Goal: Task Accomplishment & Management: Manage account settings

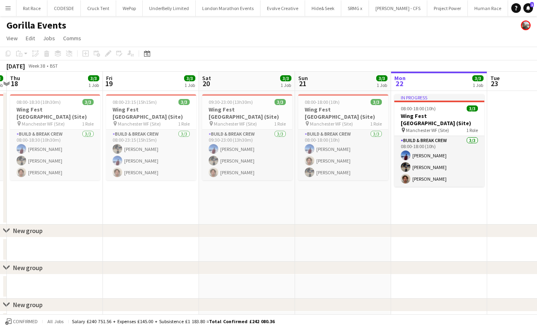
click at [55, 16] on div "Gorilla Events" at bounding box center [268, 23] width 537 height 15
click at [60, 12] on button "CODESDE Close" at bounding box center [63, 8] width 33 height 16
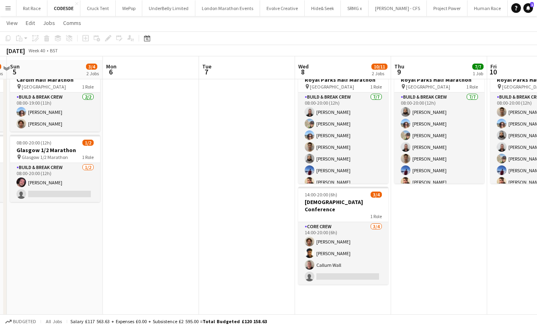
scroll to position [33, 0]
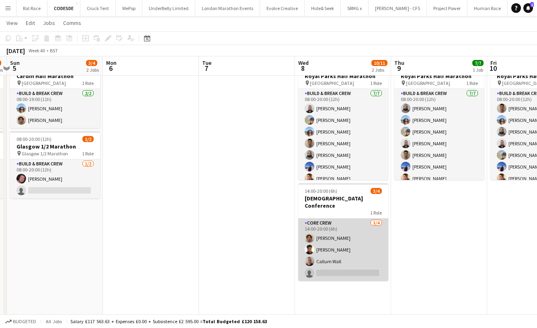
click at [365, 218] on app-card-role "Core Crew [DATE] 14:00-20:00 (6h) [PERSON_NAME] [PERSON_NAME] [PERSON_NAME] Wal…" at bounding box center [343, 249] width 90 height 62
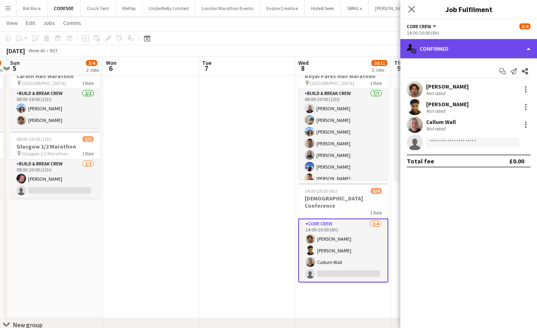
click at [502, 43] on div "single-neutral-actions-check-2 Confirmed" at bounding box center [468, 48] width 137 height 19
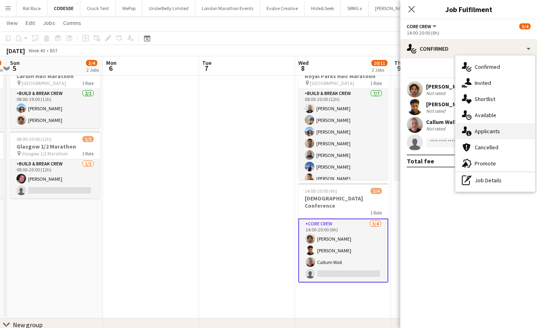
click at [490, 125] on div "single-neutral-actions-information Applicants" at bounding box center [495, 131] width 80 height 16
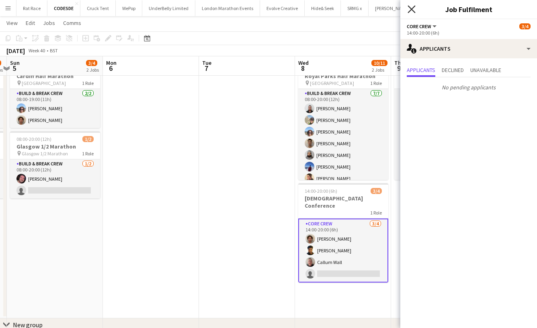
click at [412, 11] on icon "Close pop-in" at bounding box center [412, 9] width 8 height 8
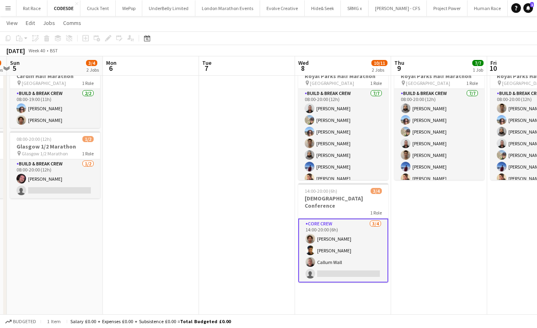
click at [363, 238] on app-card-role "Core Crew [DATE] 14:00-20:00 (6h) [PERSON_NAME] [PERSON_NAME] [PERSON_NAME] Wal…" at bounding box center [343, 250] width 90 height 64
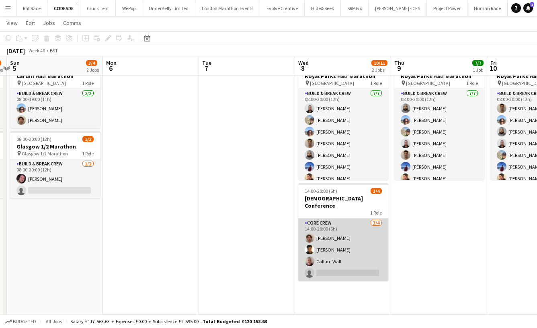
click at [343, 237] on app-card-role "Core Crew [DATE] 14:00-20:00 (6h) [PERSON_NAME] [PERSON_NAME] [PERSON_NAME] Wal…" at bounding box center [343, 249] width 90 height 62
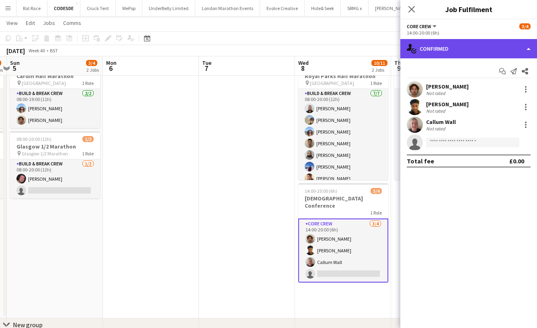
click at [506, 47] on div "single-neutral-actions-check-2 Confirmed" at bounding box center [468, 48] width 137 height 19
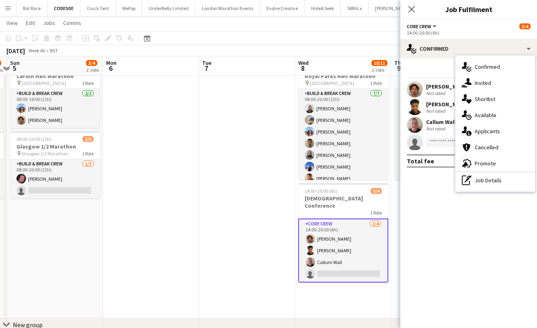
click at [482, 113] on span "Available" at bounding box center [486, 114] width 22 height 7
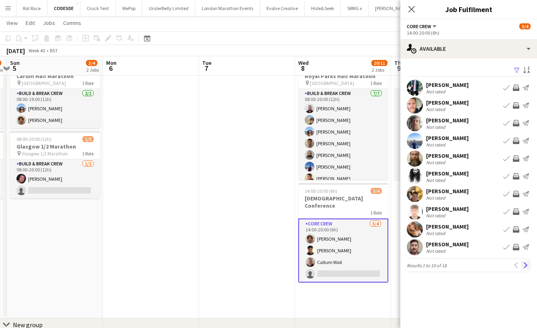
click at [523, 265] on app-icon "Next" at bounding box center [526, 265] width 6 height 6
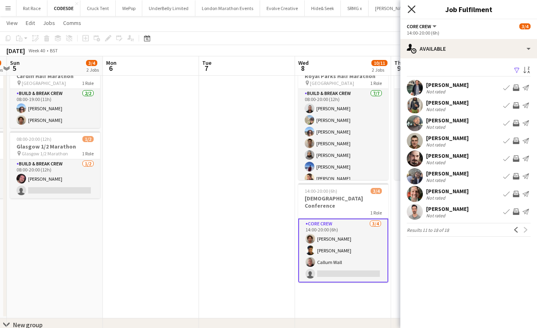
click at [410, 8] on icon at bounding box center [412, 9] width 8 height 8
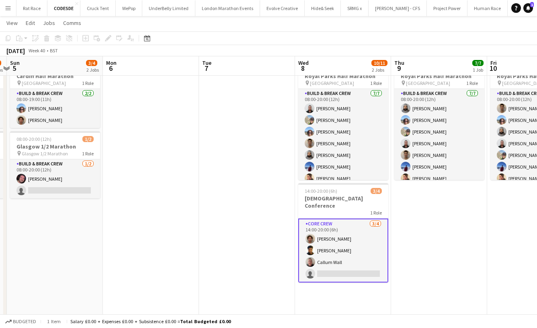
click at [215, 195] on app-date-cell at bounding box center [247, 187] width 96 height 260
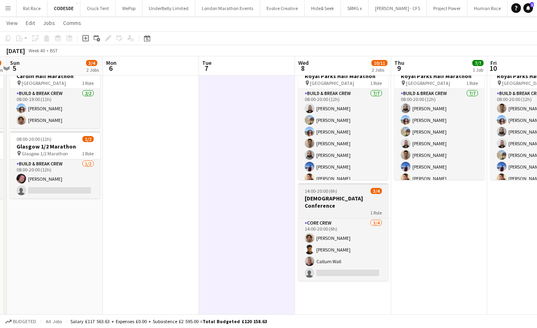
click at [332, 193] on span "14:00-20:00 (6h)" at bounding box center [321, 191] width 33 height 6
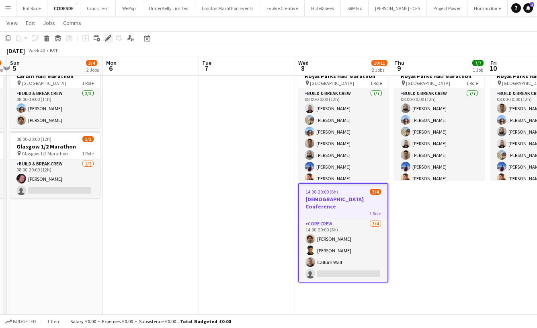
click at [110, 36] on icon at bounding box center [110, 36] width 2 height 2
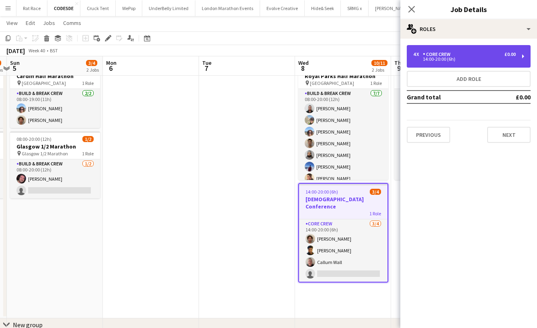
click at [452, 65] on div "4 x Core Crew £0.00 14:00-20:00 (6h)" at bounding box center [469, 56] width 124 height 23
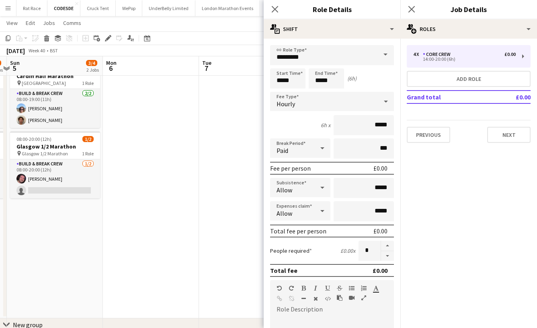
click at [388, 260] on form "link Role Type ********* Start Time ***** End Time ***** (6h) Fee Type Hourly 6…" at bounding box center [332, 295] width 137 height 500
click at [383, 258] on button "button" at bounding box center [387, 256] width 13 height 10
type input "*"
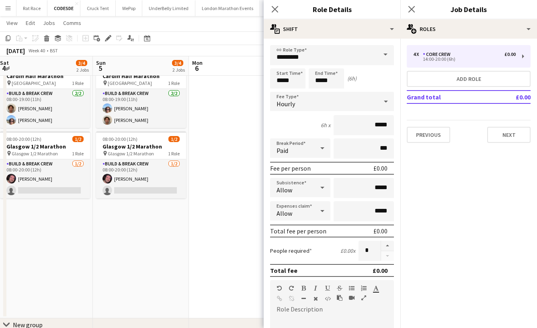
scroll to position [0, 165]
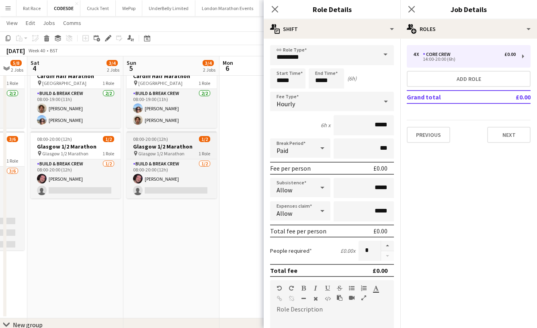
click at [170, 141] on div "08:00-20:00 (12h) 1/2" at bounding box center [172, 139] width 90 height 6
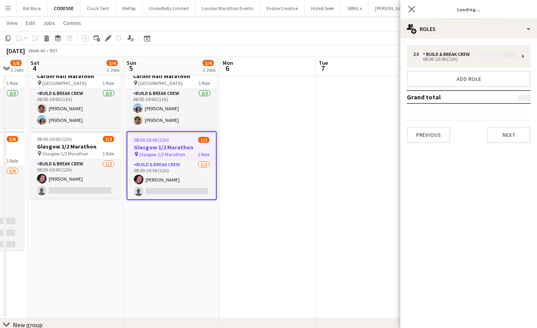
click at [443, 57] on div "2 x Build & Break Crew 08:00-20:00 (12h) Add role Grand total Previous Next" at bounding box center [468, 94] width 137 height 98
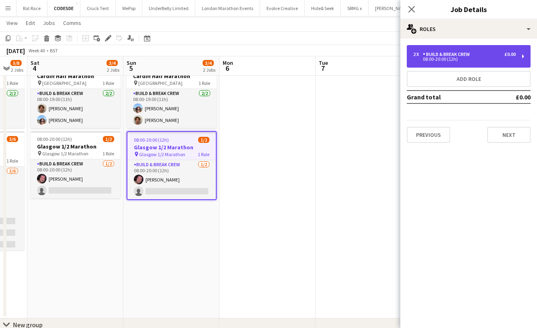
click at [428, 55] on div "Build & Break Crew" at bounding box center [448, 54] width 50 height 6
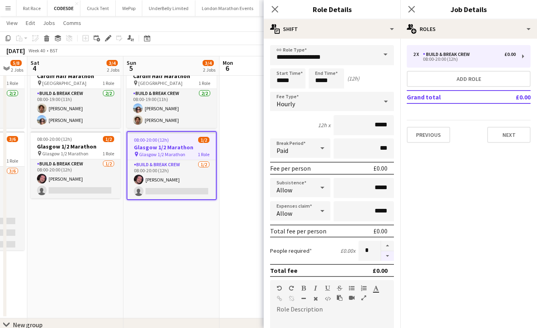
click at [388, 257] on button "button" at bounding box center [387, 256] width 13 height 10
type input "*"
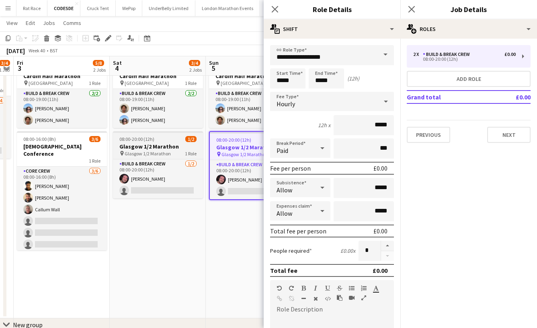
scroll to position [0, 171]
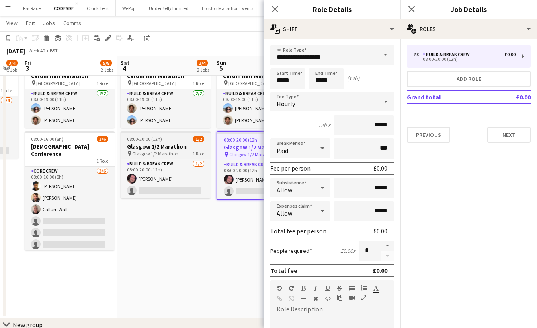
click at [191, 135] on app-job-card "08:00-20:00 (12h) 1/2 [GEOGRAPHIC_DATA] 1/2 Marathon pin Glasgow 1/2 Marathon 1…" at bounding box center [166, 164] width 90 height 67
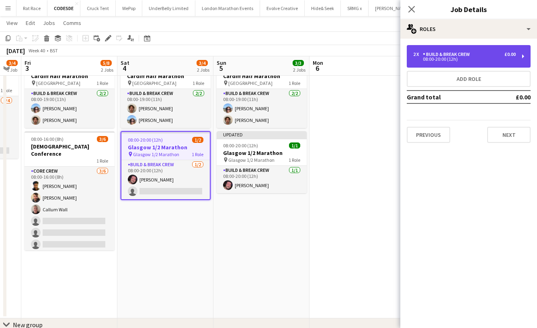
click at [468, 54] on div "Build & Break Crew" at bounding box center [448, 54] width 50 height 6
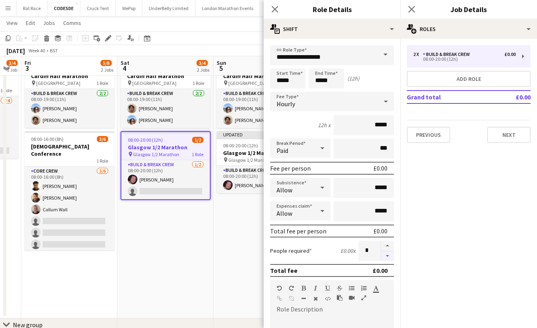
click at [388, 253] on button "button" at bounding box center [387, 256] width 13 height 10
type input "*"
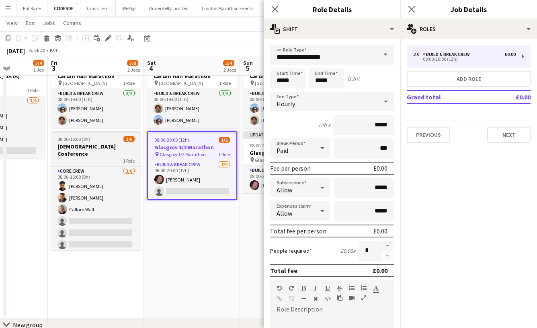
scroll to position [0, 232]
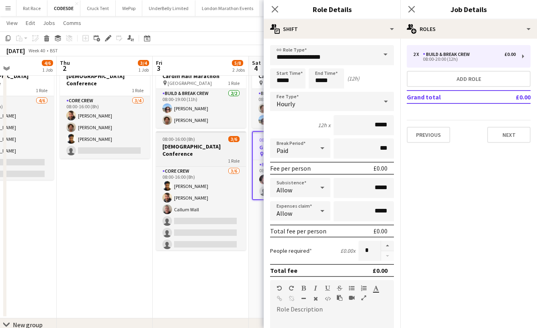
click at [179, 137] on span "08:00-16:00 (8h)" at bounding box center [178, 139] width 33 height 6
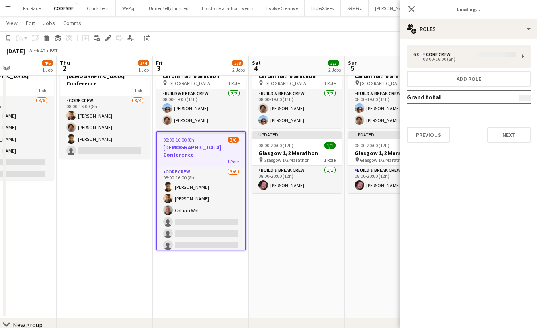
click at [453, 48] on div "6 x Core Crew 08:00-16:00 (8h) Add role Grand total Previous Next" at bounding box center [468, 94] width 137 height 98
click at [449, 55] on div "6 x Core Crew 08:00-16:00 (8h) Add role Grand total Previous Next" at bounding box center [468, 94] width 137 height 98
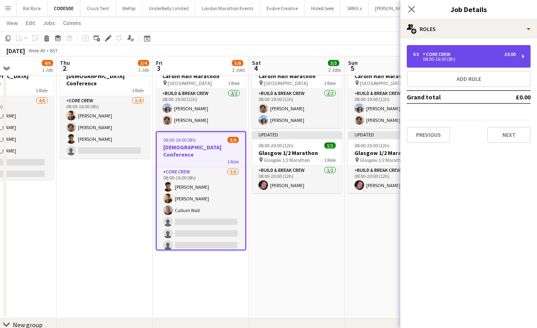
click at [473, 55] on div "6 x Core Crew £0.00" at bounding box center [464, 54] width 102 height 6
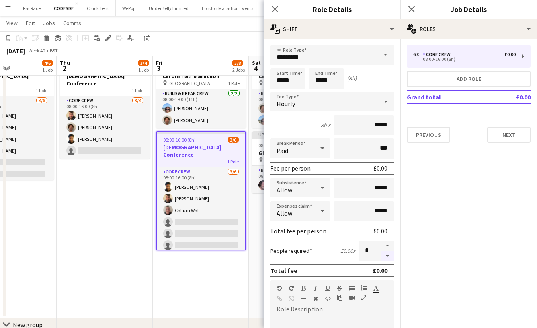
click at [387, 260] on button "button" at bounding box center [387, 256] width 13 height 10
type input "*"
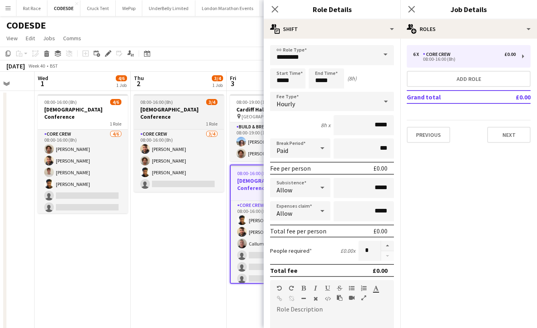
scroll to position [0, 0]
click at [174, 112] on h3 "[DEMOGRAPHIC_DATA] Conference" at bounding box center [179, 113] width 90 height 14
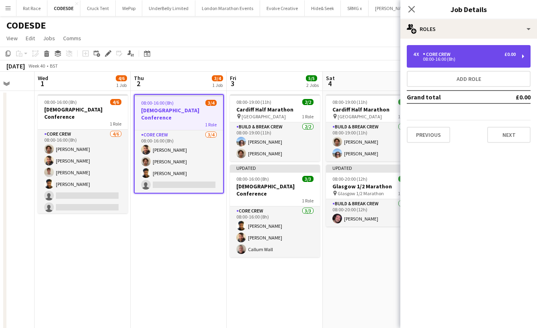
click at [505, 55] on div "£0.00" at bounding box center [509, 54] width 11 height 6
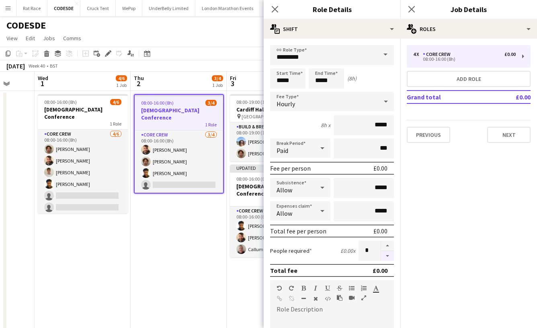
click at [382, 256] on button "button" at bounding box center [387, 256] width 13 height 10
type input "*"
click at [382, 256] on div at bounding box center [387, 250] width 13 height 20
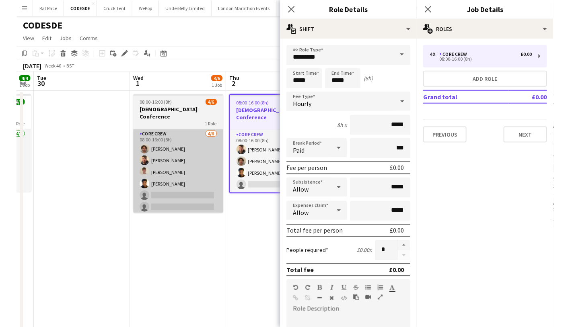
scroll to position [0, 167]
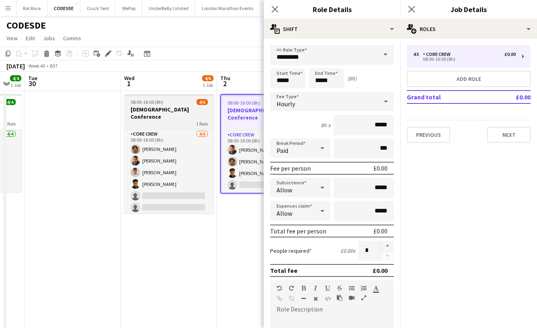
click at [167, 105] on app-job-card "08:00-16:00 (8h) 4/6 [DEMOGRAPHIC_DATA] Conference 1 Role Core Crew [DATE] 08:0…" at bounding box center [169, 153] width 90 height 119
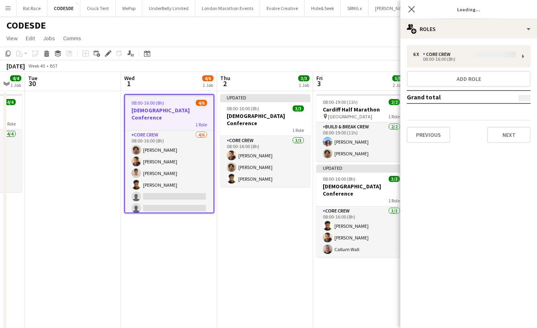
click at [507, 55] on div "6 x Core Crew 08:00-16:00 (8h) Add role Grand total Previous Next" at bounding box center [468, 94] width 137 height 98
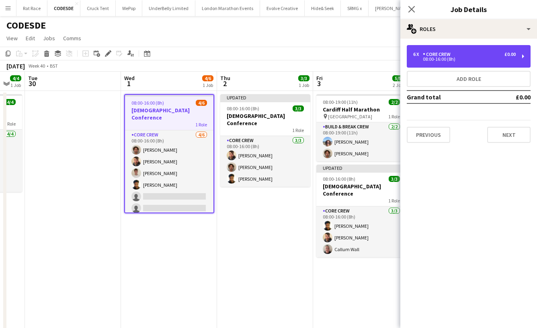
click at [507, 55] on div "£0.00" at bounding box center [509, 54] width 11 height 6
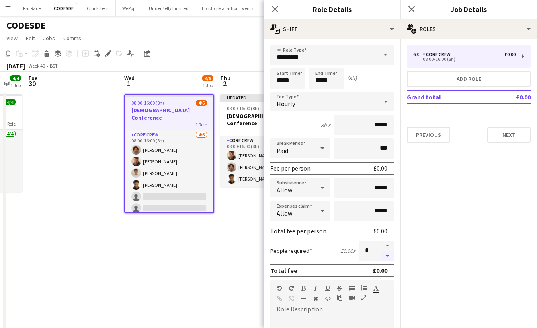
click at [387, 255] on button "button" at bounding box center [387, 256] width 13 height 10
type input "*"
click at [387, 255] on div at bounding box center [387, 250] width 13 height 20
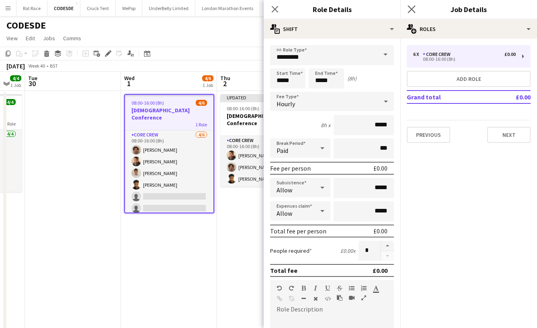
click at [407, 8] on app-icon "Close pop-in" at bounding box center [412, 10] width 12 height 12
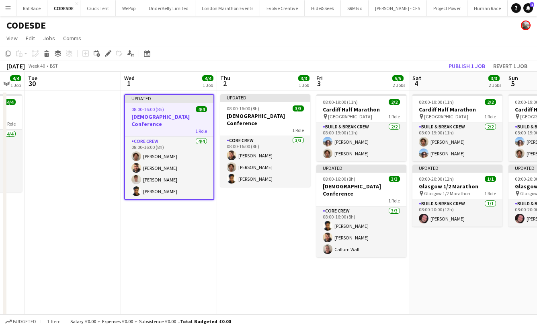
click at [455, 38] on app-page-menu "View Day view expanded Day view collapsed Month view Date picker Jump to [DATE]…" at bounding box center [268, 38] width 537 height 15
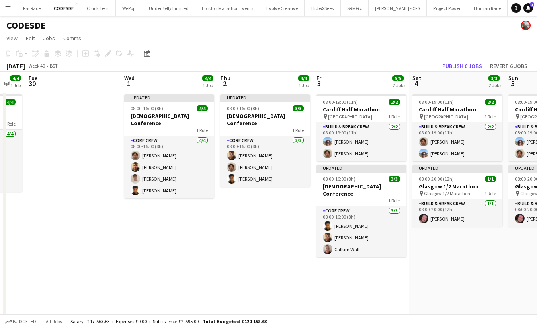
click at [455, 55] on app-toolbar "Copy Paste Paste Command V Paste with crew Command Shift V Paste linked Job [GE…" at bounding box center [268, 54] width 537 height 14
click at [455, 64] on button "Publish 6 jobs" at bounding box center [462, 66] width 46 height 10
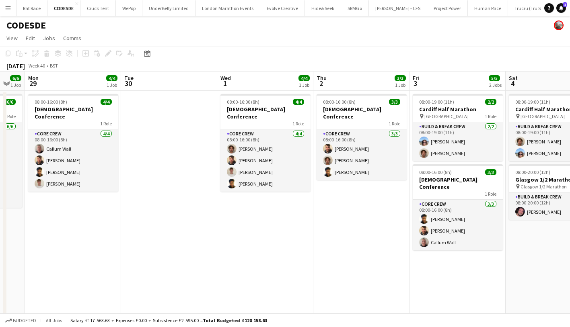
click at [4, 7] on button "Menu" at bounding box center [8, 8] width 16 height 16
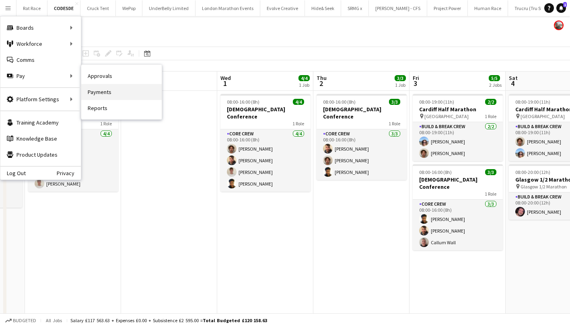
click at [99, 90] on link "Payments" at bounding box center [121, 92] width 80 height 16
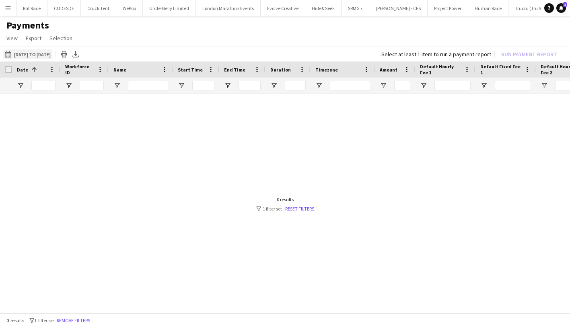
click at [26, 51] on button "[DATE] to [DATE] [DATE] to [DATE]" at bounding box center [27, 54] width 49 height 10
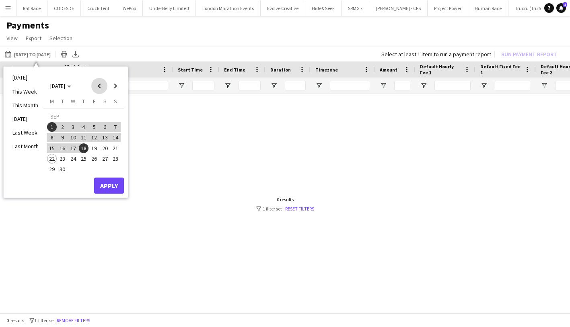
click at [101, 84] on span "Previous month" at bounding box center [99, 86] width 16 height 16
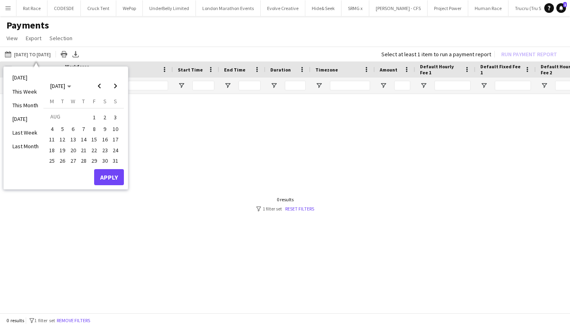
click at [90, 115] on span "1" at bounding box center [94, 117] width 10 height 11
click at [115, 86] on span "Next month" at bounding box center [115, 86] width 16 height 16
click at [50, 154] on button "22" at bounding box center [52, 159] width 10 height 10
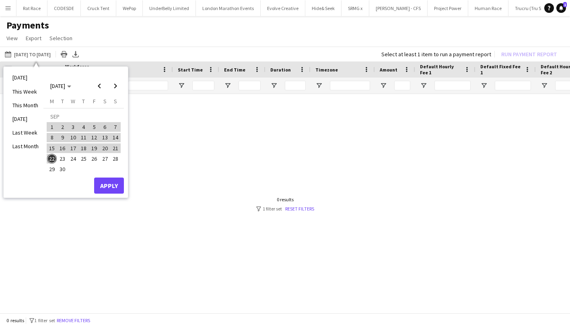
click at [104, 183] on button "Apply" at bounding box center [109, 186] width 30 height 16
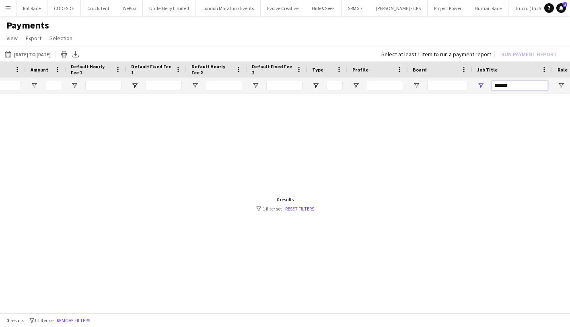
drag, startPoint x: 515, startPoint y: 86, endPoint x: 416, endPoint y: 80, distance: 99.4
click at [484, 82] on div "*******" at bounding box center [512, 86] width 80 height 16
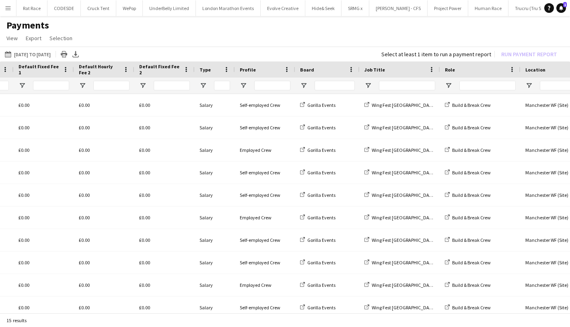
click at [106, 46] on app-page-menu "View Customise view Customise filters Reset Filters Reset View Reset All Export…" at bounding box center [285, 38] width 570 height 15
click at [8, 5] on app-icon "Menu" at bounding box center [8, 8] width 6 height 6
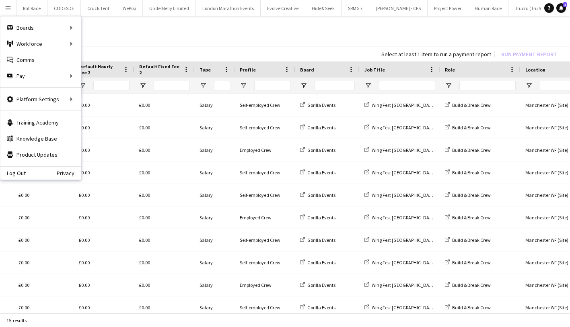
click at [147, 41] on app-page-menu "View Customise view Customise filters Reset Filters Reset View Reset All Export…" at bounding box center [285, 38] width 570 height 15
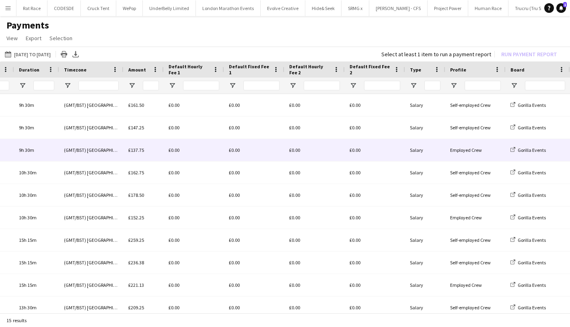
scroll to position [0, 57]
